Goal: Information Seeking & Learning: Compare options

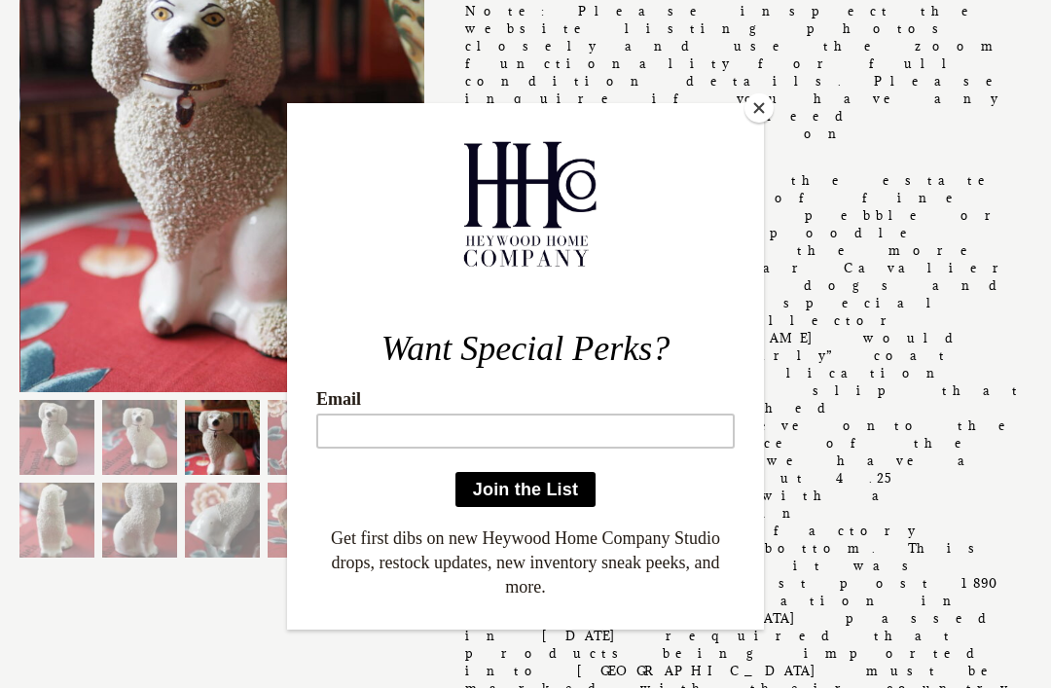
scroll to position [364, 0]
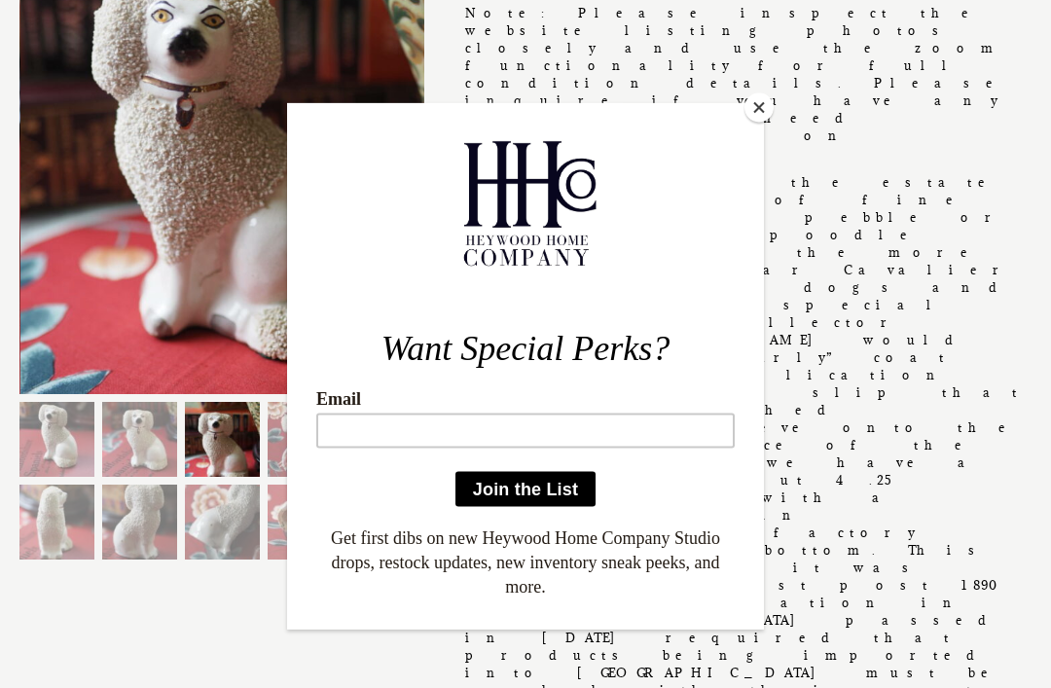
click at [739, 105] on button "Close" at bounding box center [758, 107] width 29 height 29
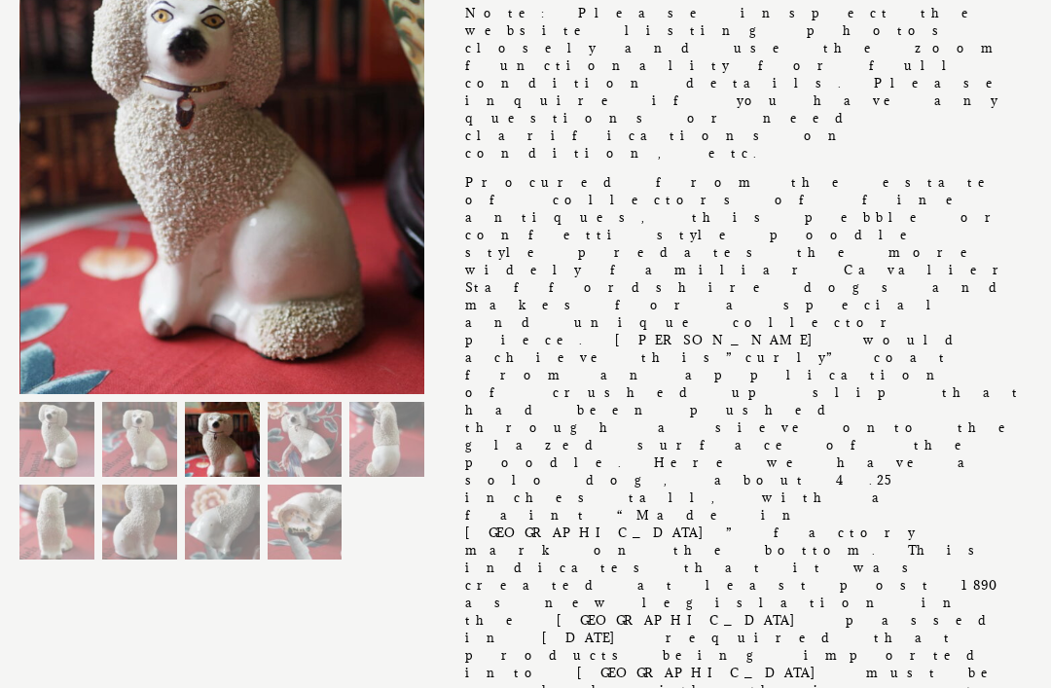
click at [282, 430] on img at bounding box center [305, 439] width 75 height 75
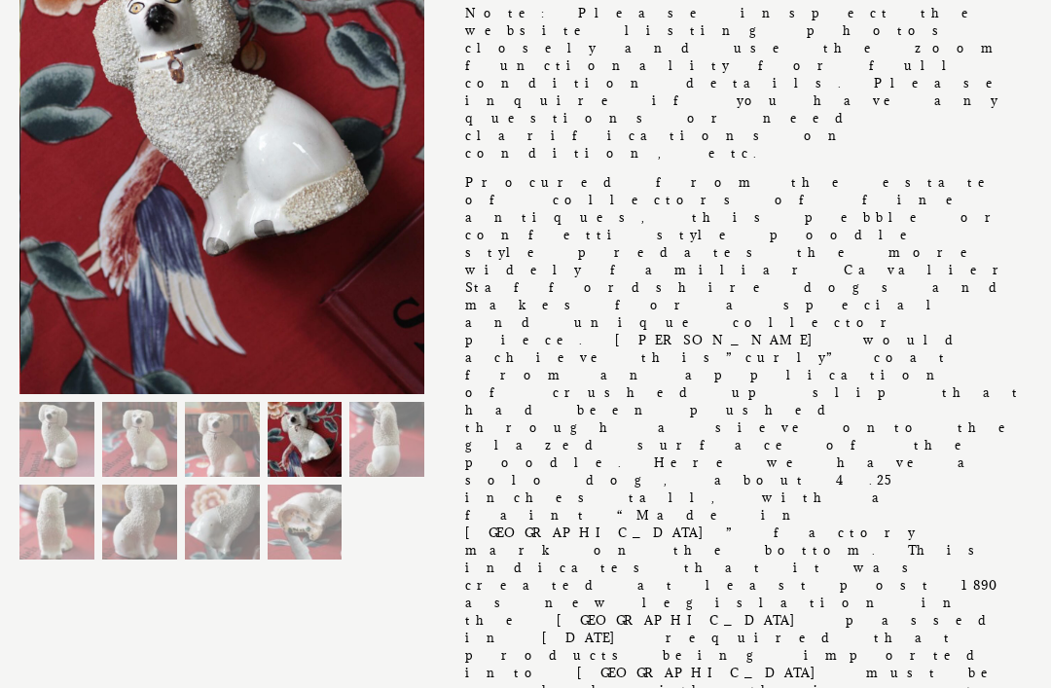
click at [360, 422] on img at bounding box center [386, 439] width 75 height 75
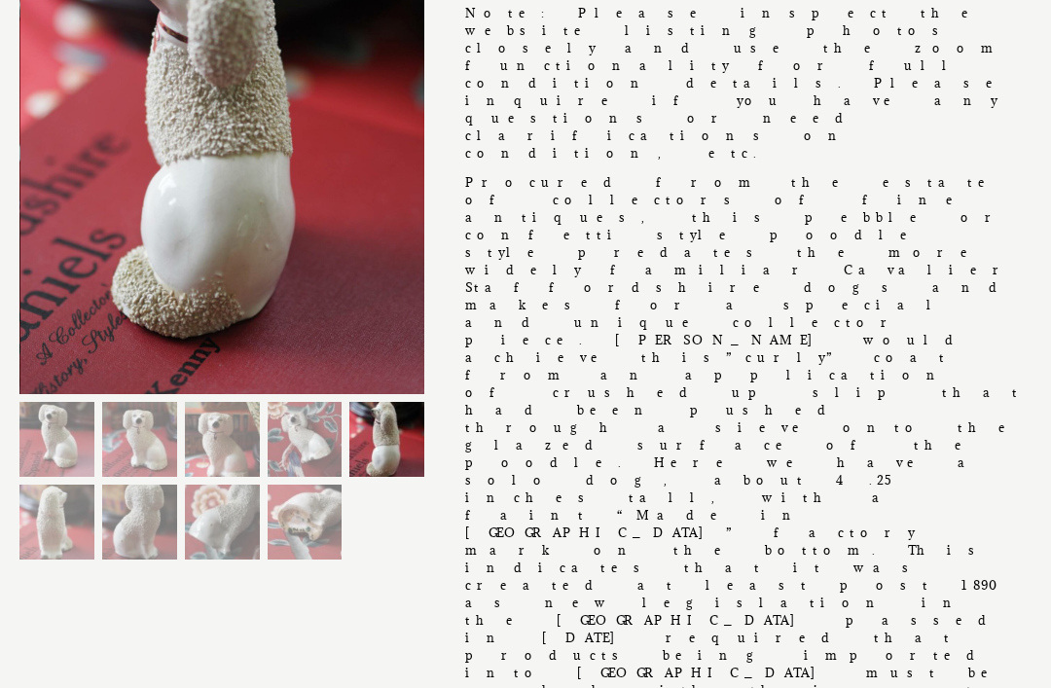
click at [54, 515] on img at bounding box center [56, 522] width 75 height 75
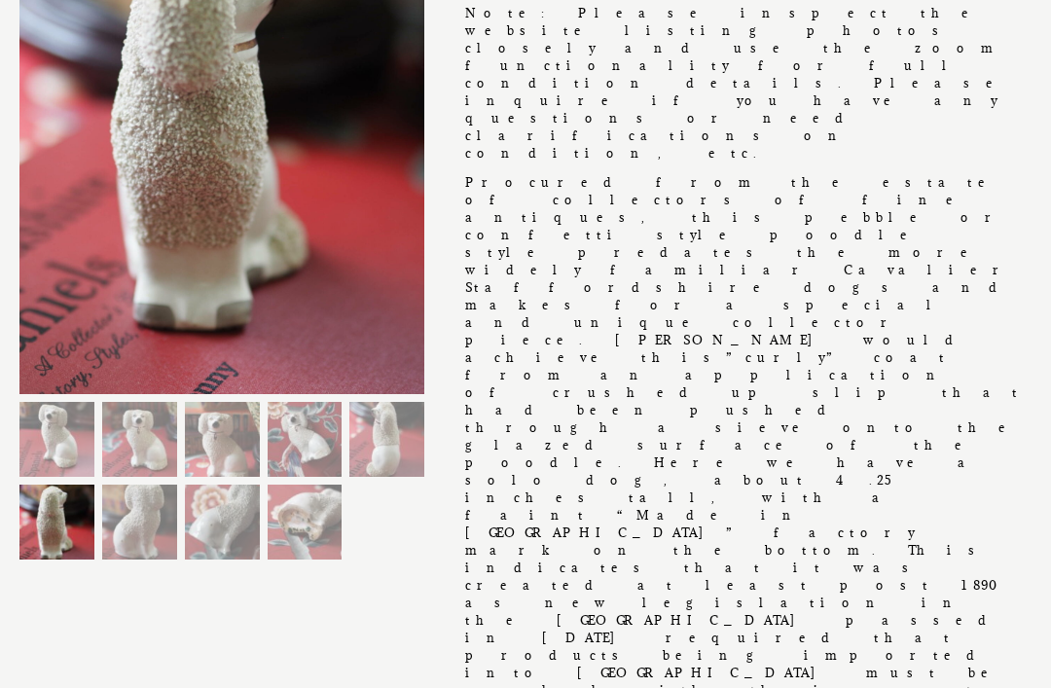
click at [119, 519] on img at bounding box center [139, 522] width 75 height 75
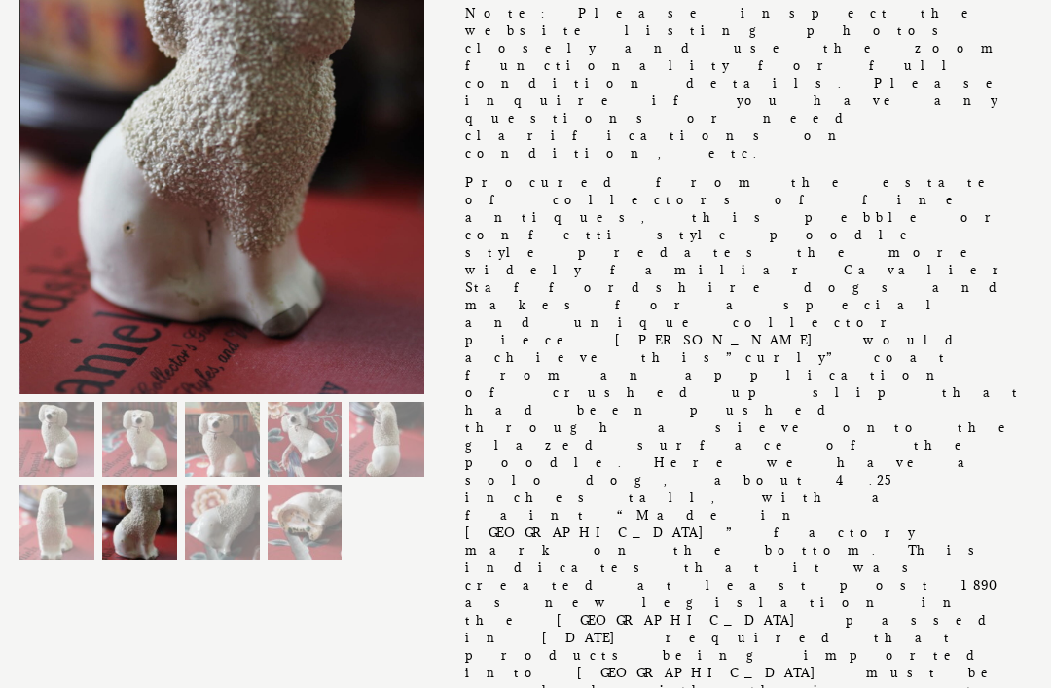
click at [205, 519] on img at bounding box center [222, 522] width 75 height 75
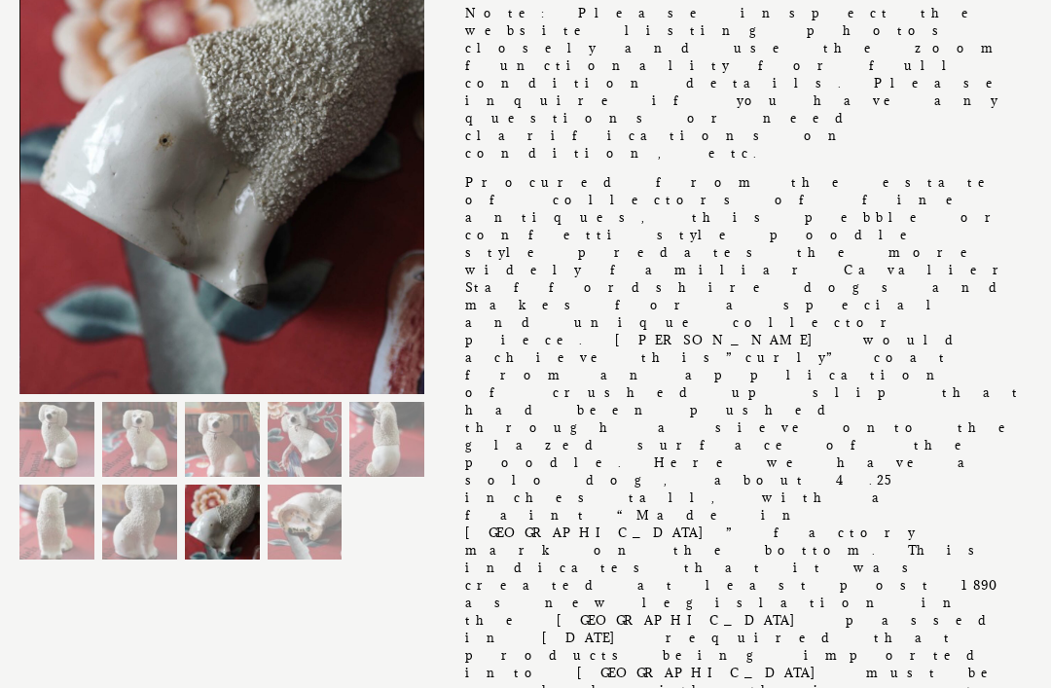
click at [275, 511] on img at bounding box center [305, 522] width 75 height 75
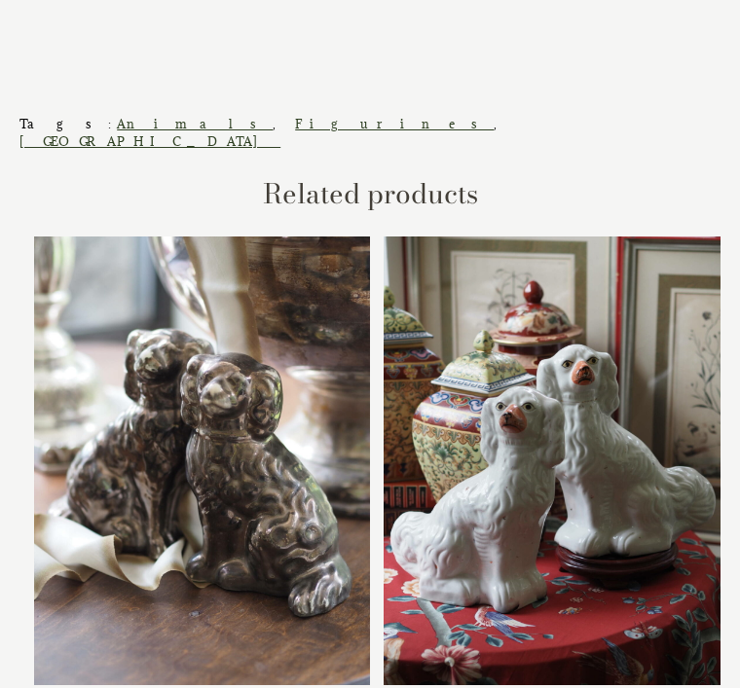
scroll to position [2881, 0]
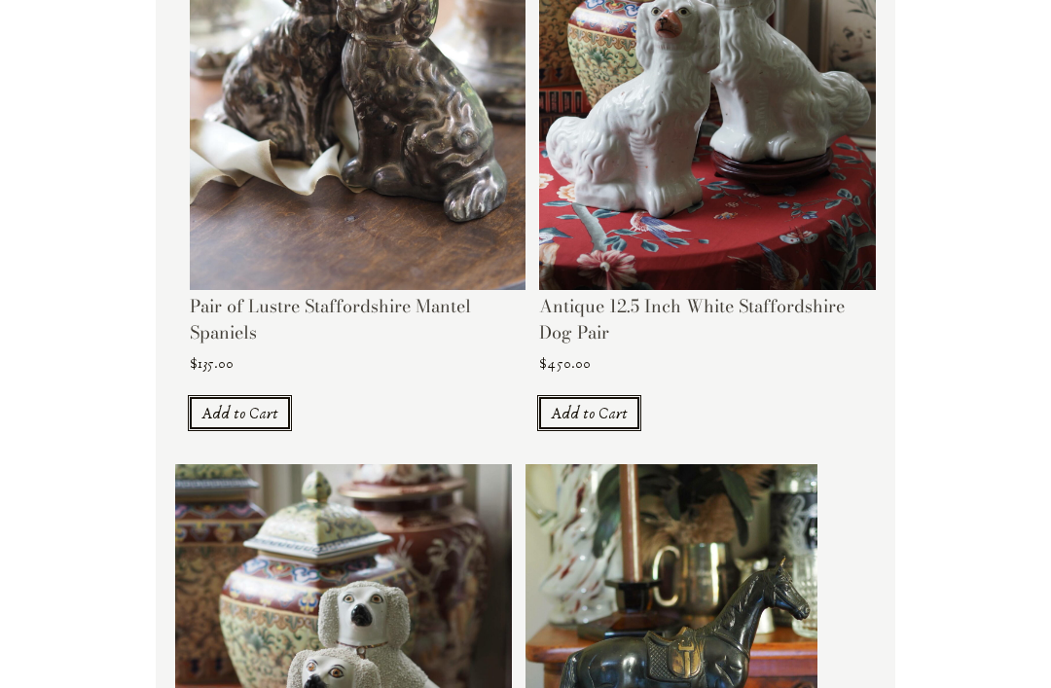
scroll to position [0, 0]
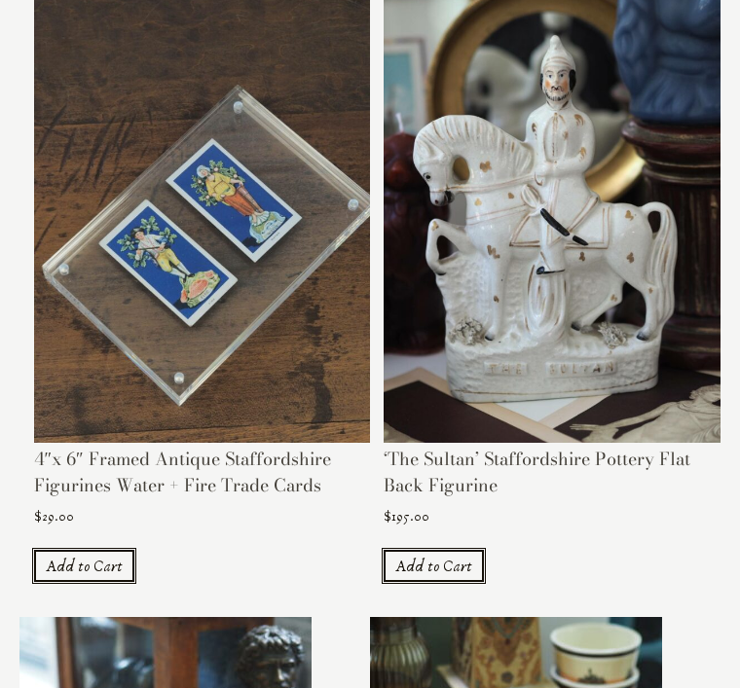
scroll to position [3669, 0]
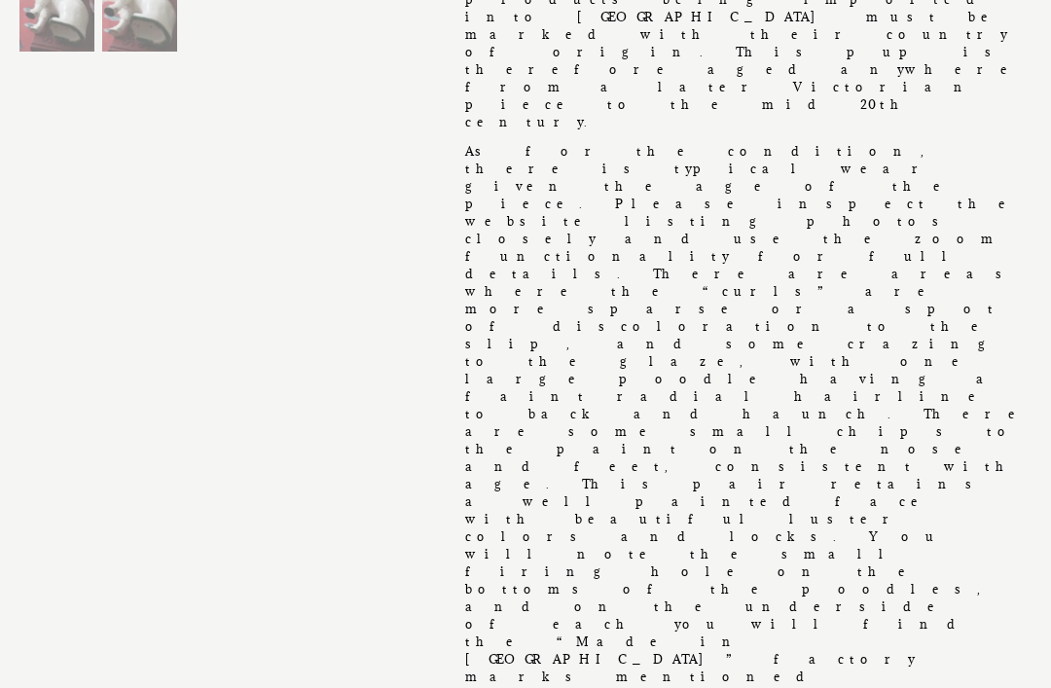
scroll to position [1027, 0]
